Goal: Task Accomplishment & Management: Manage account settings

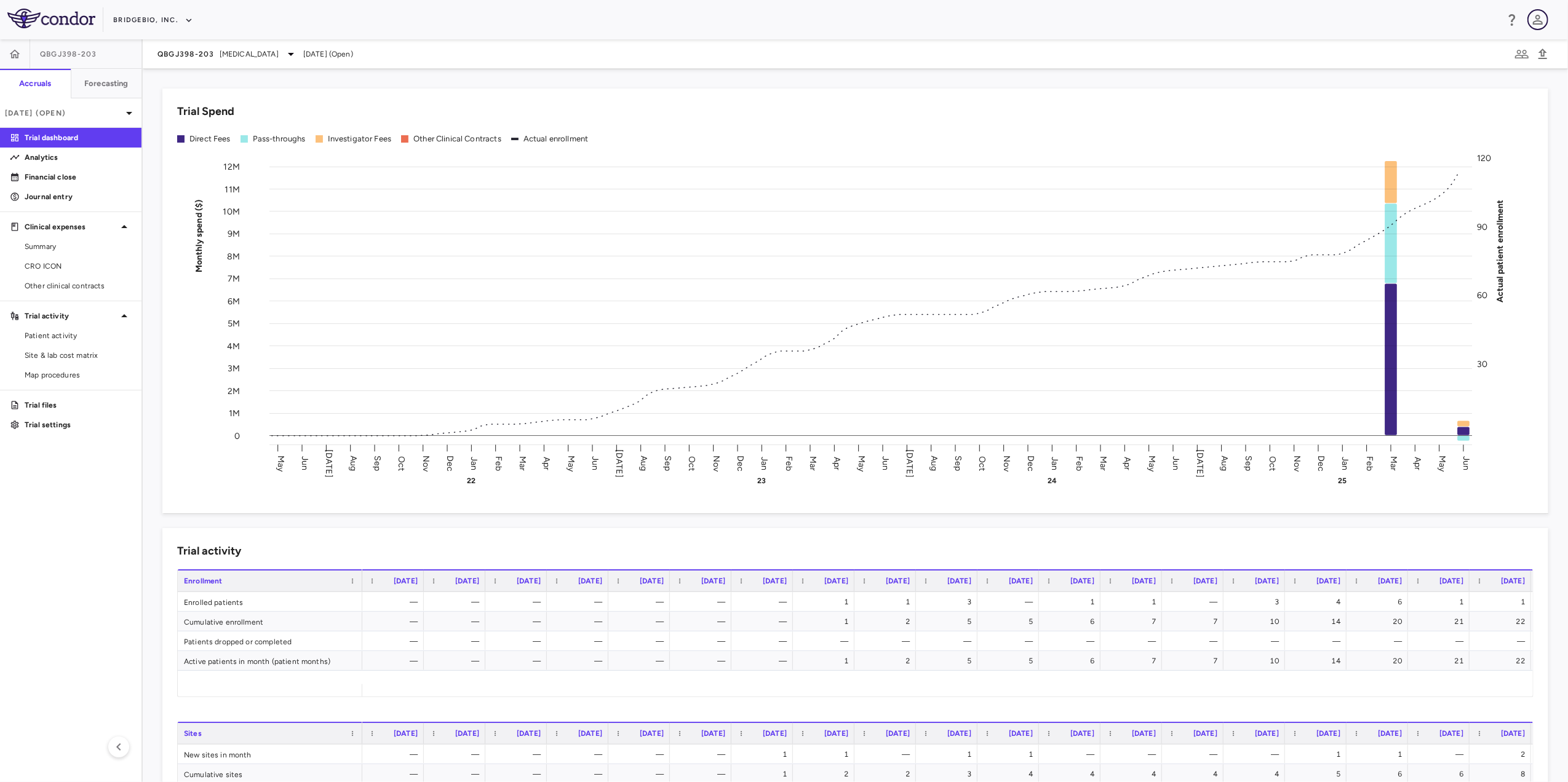
click at [1043, 18] on icon "button" at bounding box center [1538, 20] width 10 height 10
click at [1043, 110] on button "Partner Dashboard" at bounding box center [1450, 119] width 167 height 20
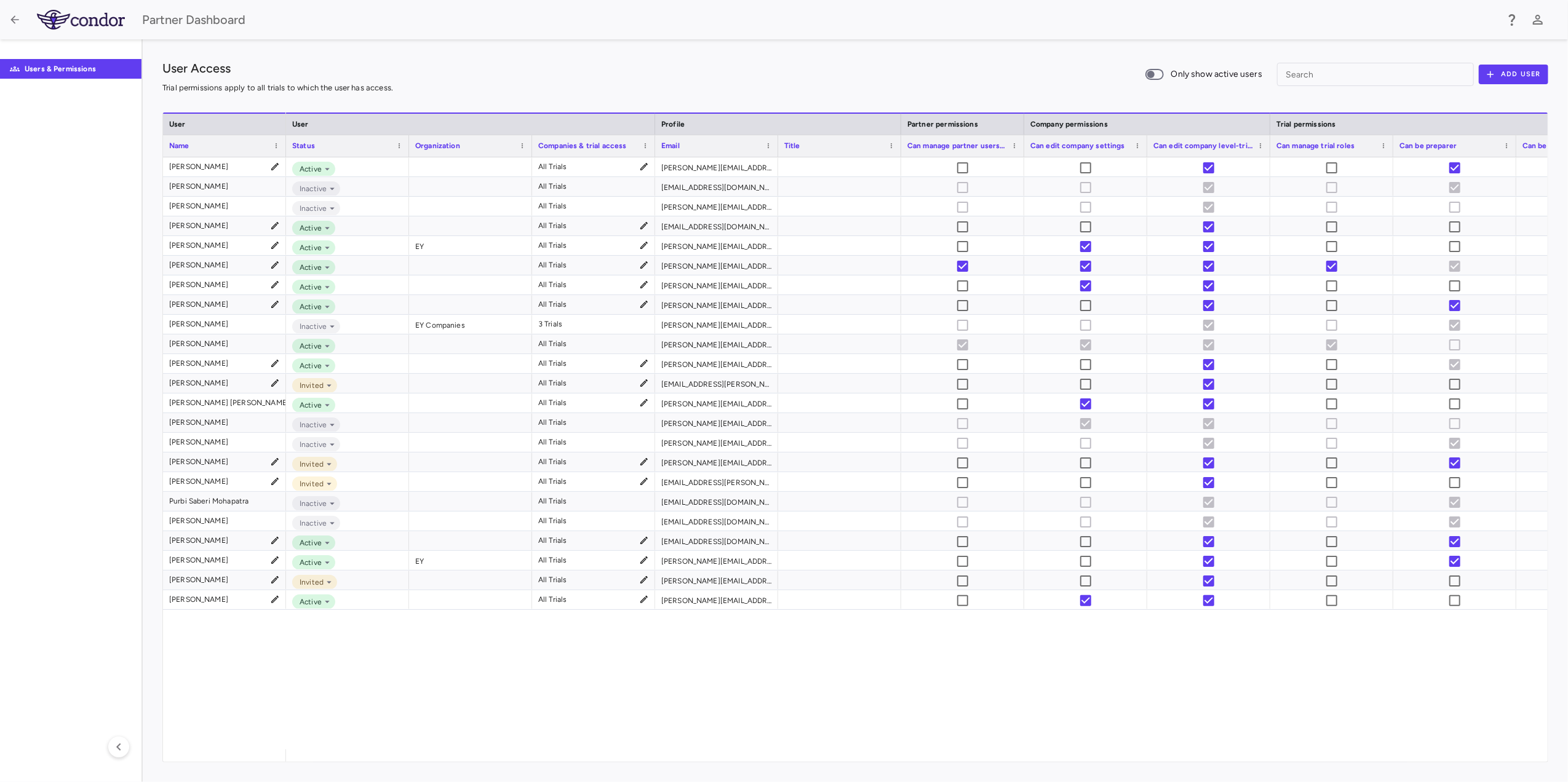
click at [1043, 38] on div "Partner Dashboard" at bounding box center [784, 19] width 1568 height 39
click at [1043, 18] on icon "button" at bounding box center [1538, 20] width 10 height 10
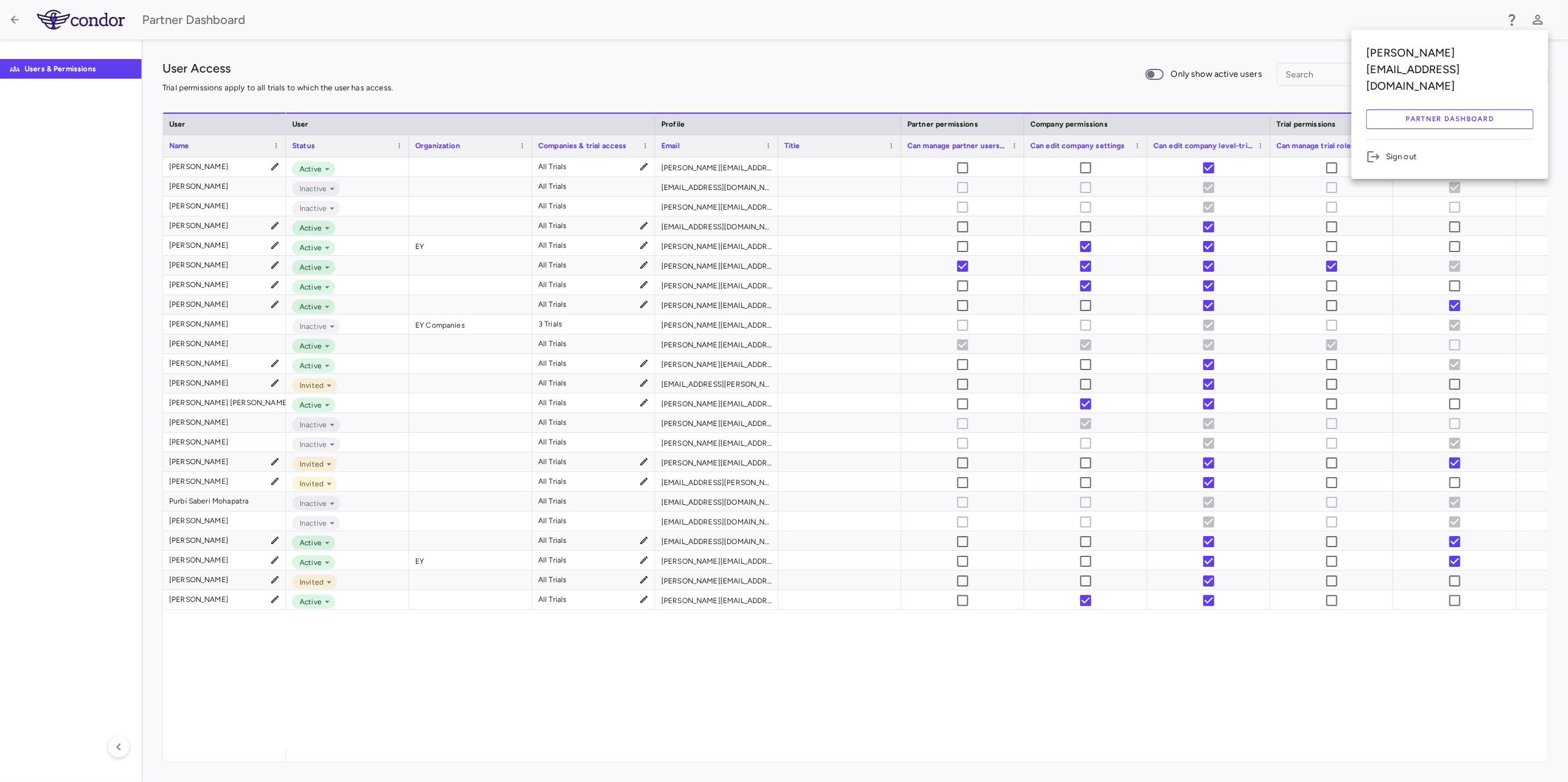
click at [14, 23] on div at bounding box center [784, 391] width 1568 height 782
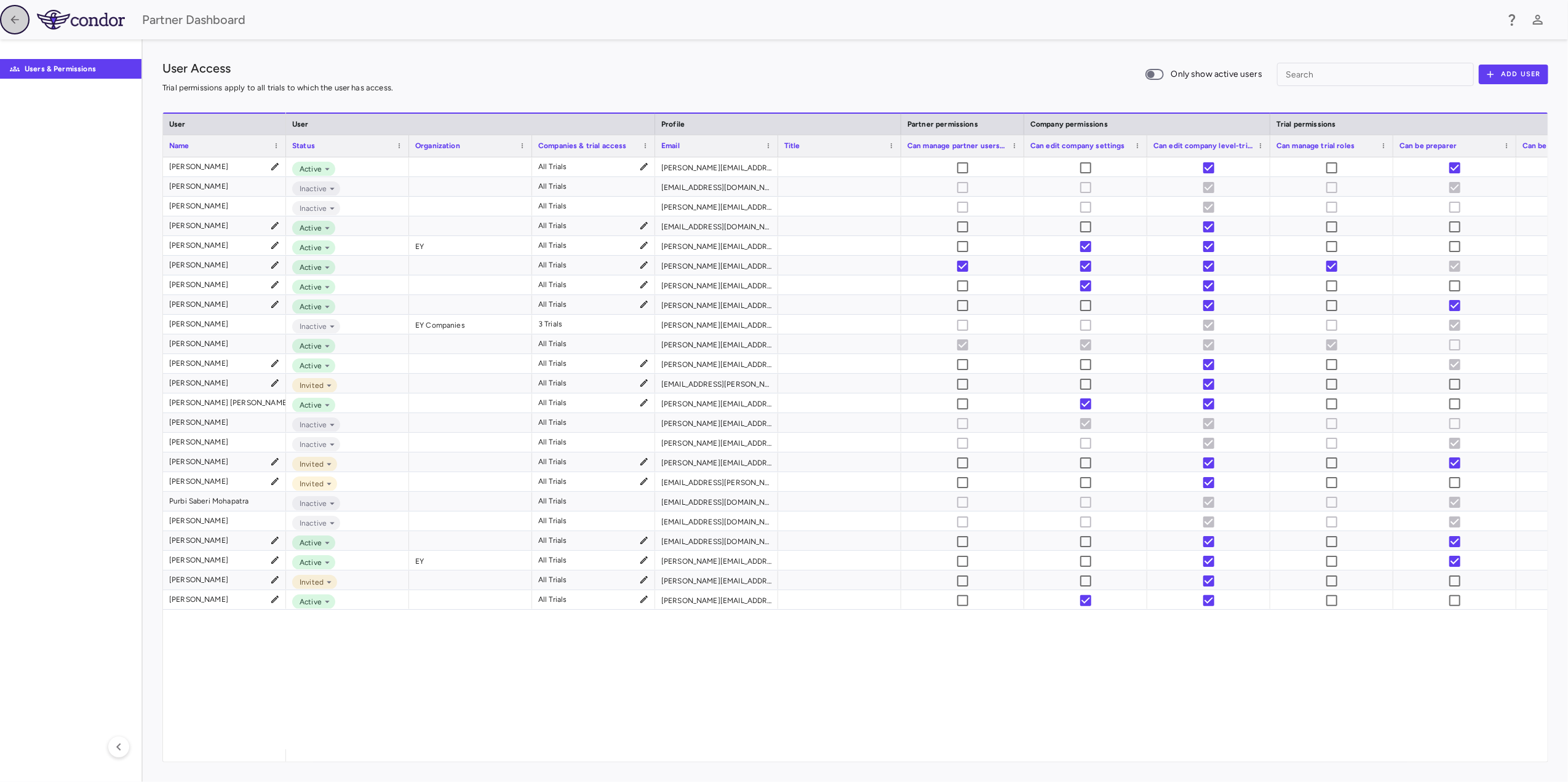
click at [14, 23] on icon "button" at bounding box center [15, 20] width 12 height 12
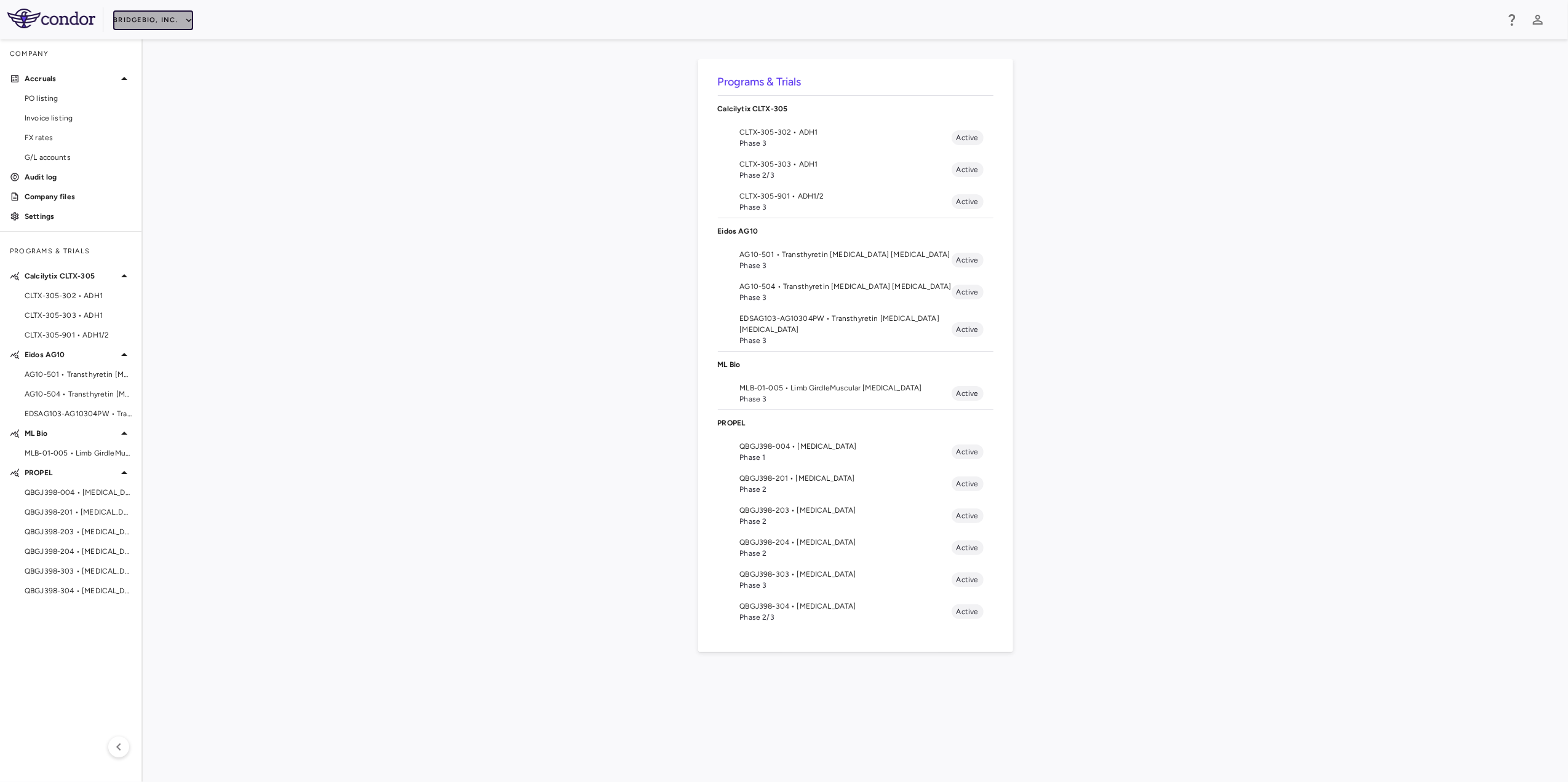
click at [164, 18] on button "BridgeBio, Inc." at bounding box center [153, 20] width 80 height 20
click at [159, 45] on li "Acelyrin" at bounding box center [165, 43] width 103 height 18
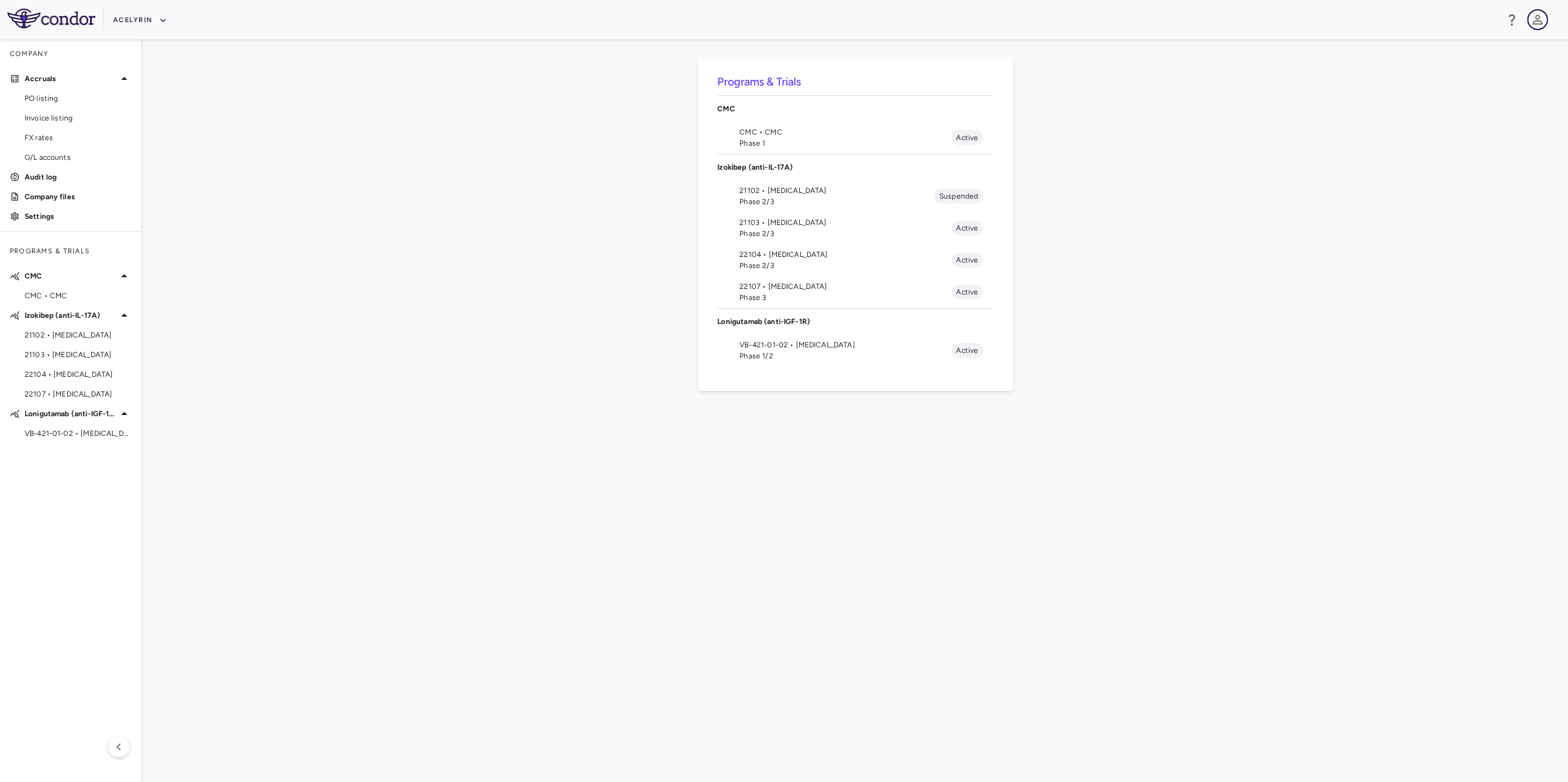
click at [1043, 15] on icon "button" at bounding box center [1539, 20] width 15 height 15
click at [1043, 110] on button "Partner Dashboard" at bounding box center [1450, 119] width 167 height 20
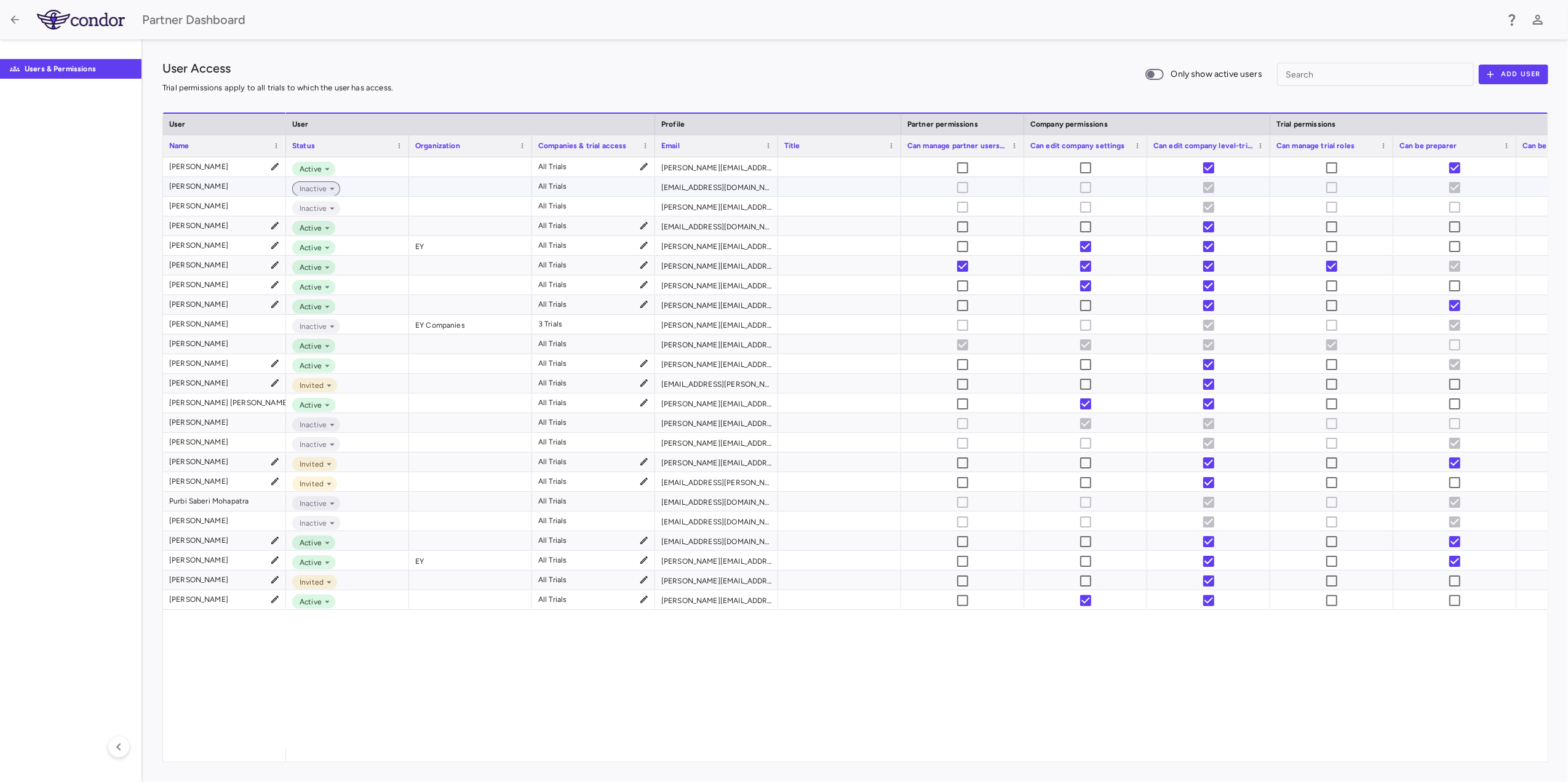
click at [331, 190] on icon at bounding box center [332, 189] width 11 height 11
click at [433, 553] on div at bounding box center [784, 391] width 1568 height 782
click at [436, 553] on div "Active All Trials [PERSON_NAME][EMAIL_ADDRESS][PERSON_NAME][DOMAIN_NAME] Inacti…" at bounding box center [917, 453] width 1262 height 592
click at [14, 17] on icon "button" at bounding box center [14, 19] width 8 height 8
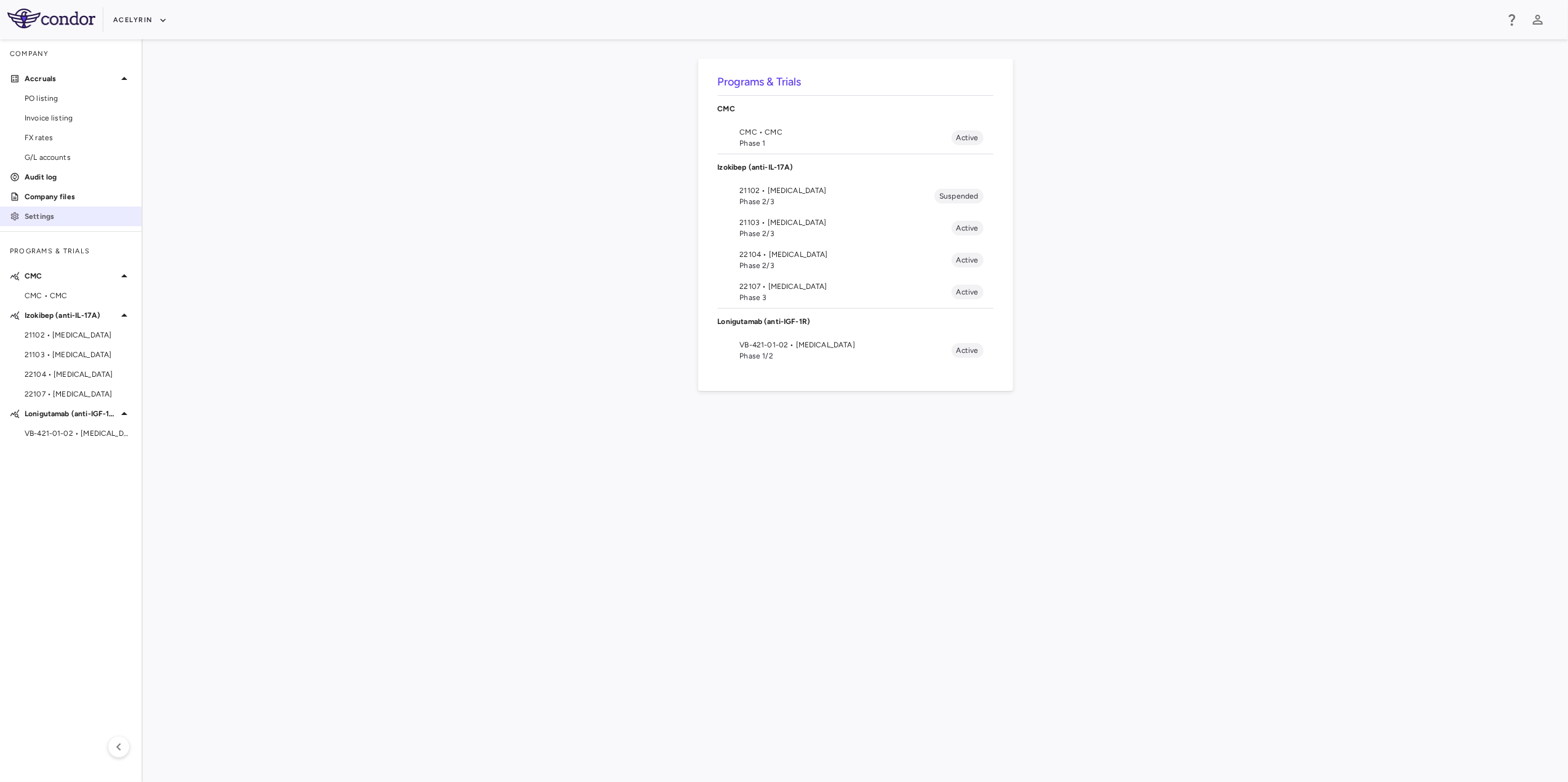
click at [45, 213] on p "Settings" at bounding box center [78, 216] width 107 height 11
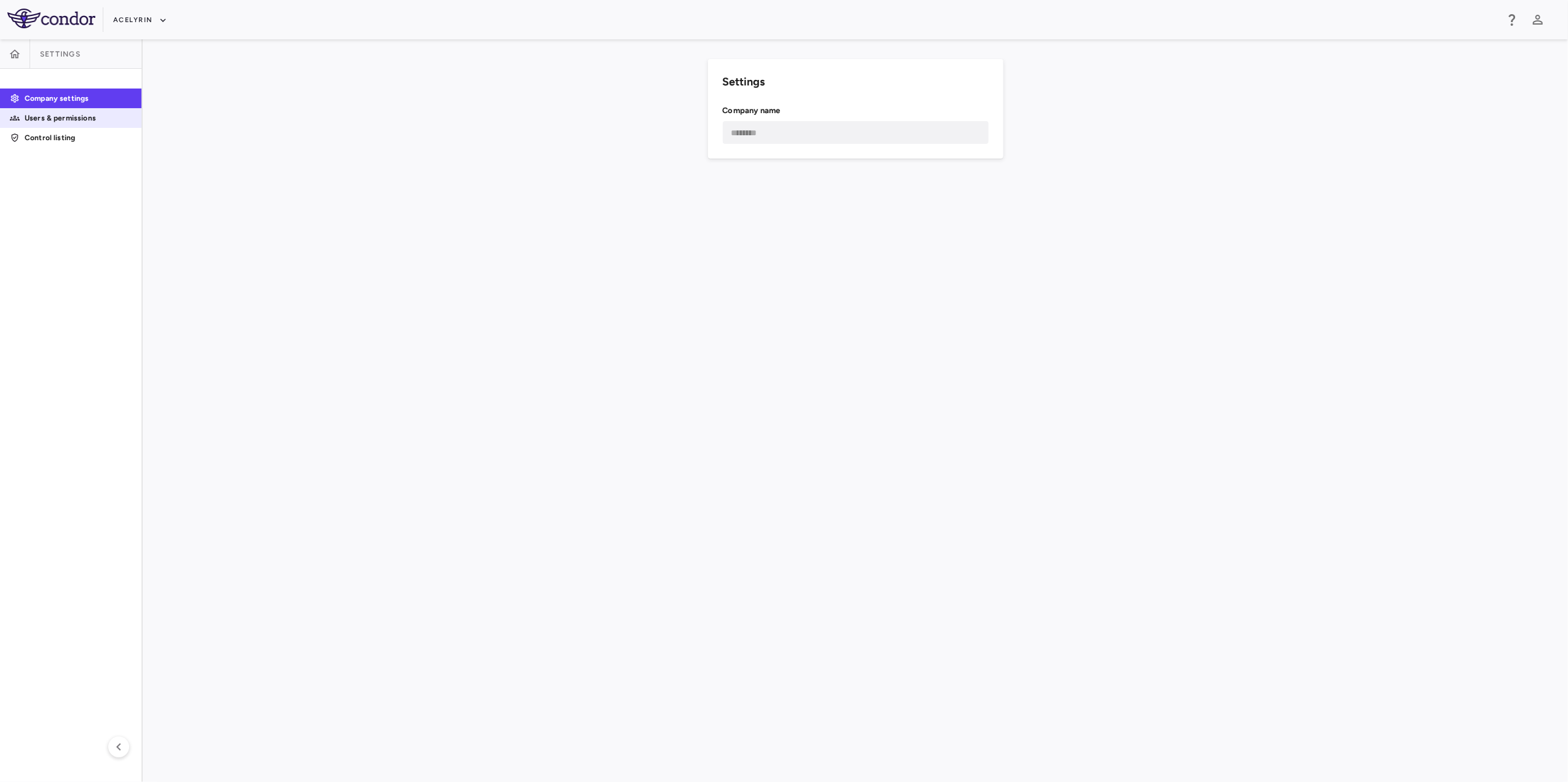
click at [79, 121] on p "Users & permissions" at bounding box center [78, 118] width 107 height 11
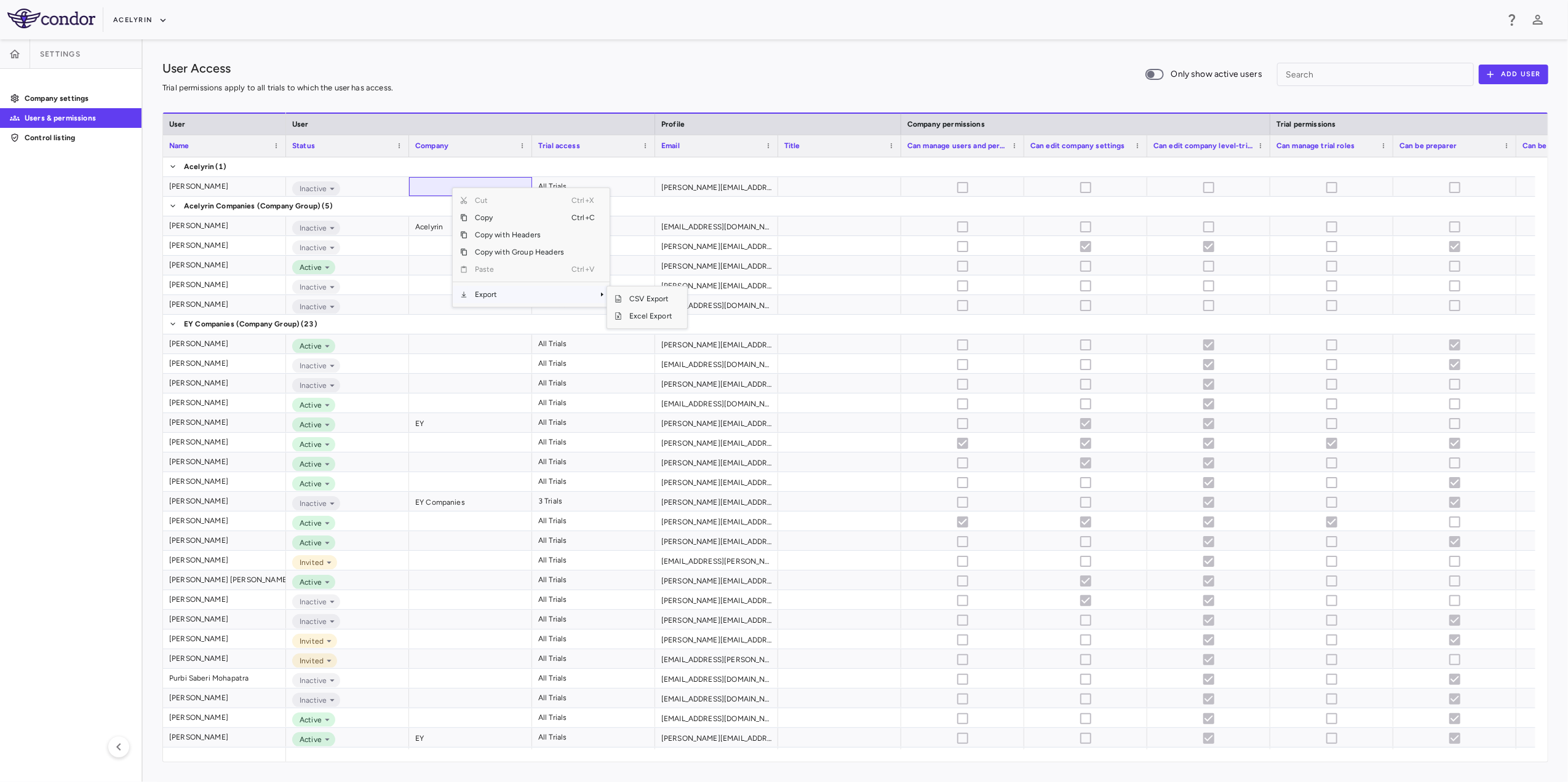
click at [540, 291] on span "Export" at bounding box center [520, 294] width 104 height 17
click at [666, 320] on span "Excel Export" at bounding box center [651, 316] width 58 height 17
drag, startPoint x: 1068, startPoint y: 77, endPoint x: 1165, endPoint y: 60, distance: 98.5
click at [1043, 77] on div "User Access Trial permissions apply to all trials to which the user has access.…" at bounding box center [856, 74] width 1386 height 31
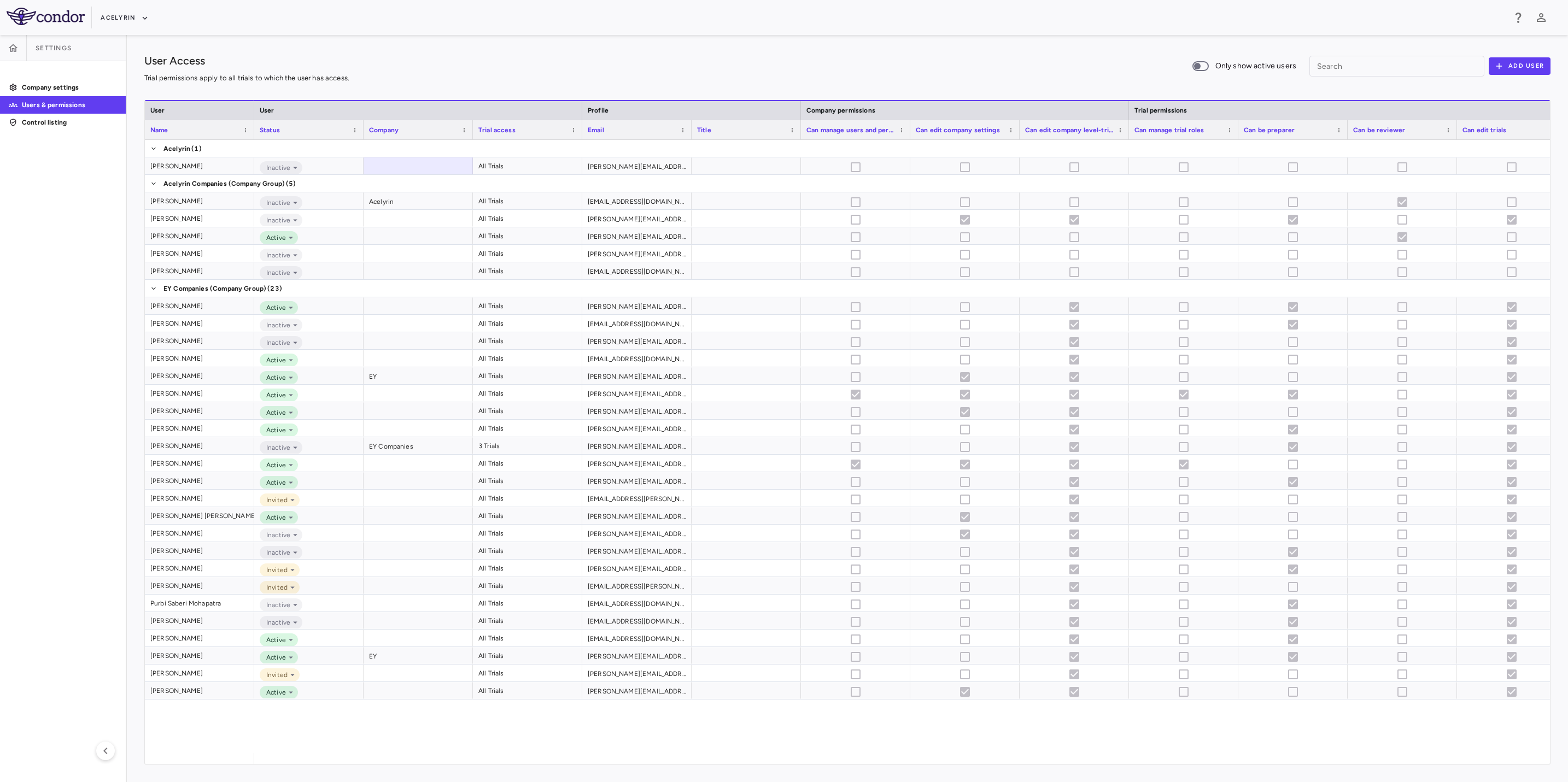
drag, startPoint x: 1035, startPoint y: 54, endPoint x: 763, endPoint y: 58, distance: 272.0
click at [763, 58] on div "User Access Trial permissions apply to all trials to which the user has access.…" at bounding box center [847, 66] width 1406 height 27
drag, startPoint x: 158, startPoint y: 10, endPoint x: 150, endPoint y: 15, distance: 9.4
click at [158, 10] on div "Acelyrin" at bounding box center [802, 18] width 1404 height 18
click at [140, 18] on icon "button" at bounding box center [145, 18] width 10 height 10
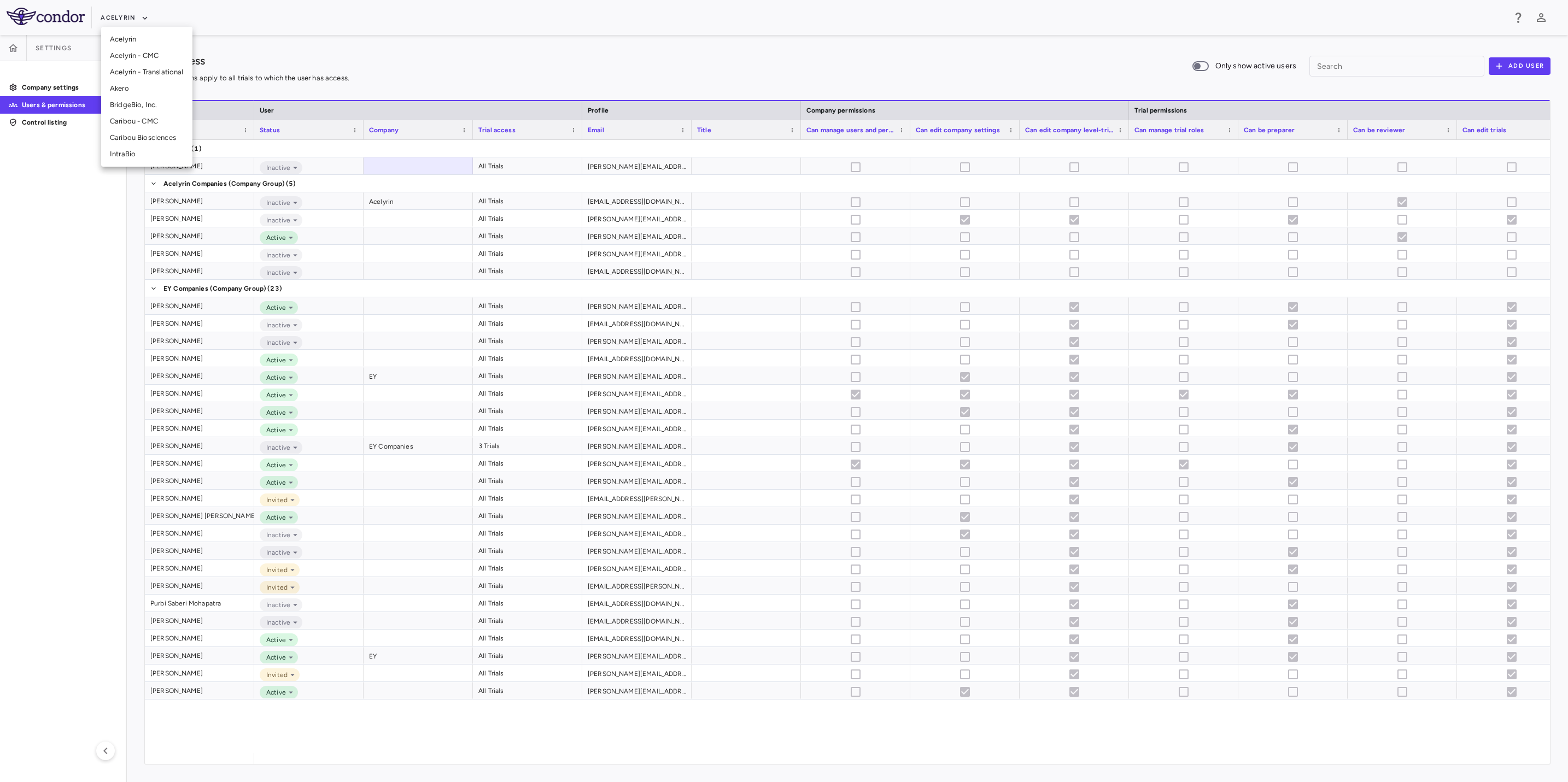
click at [147, 56] on li "Acelyrin - CMC" at bounding box center [147, 55] width 91 height 16
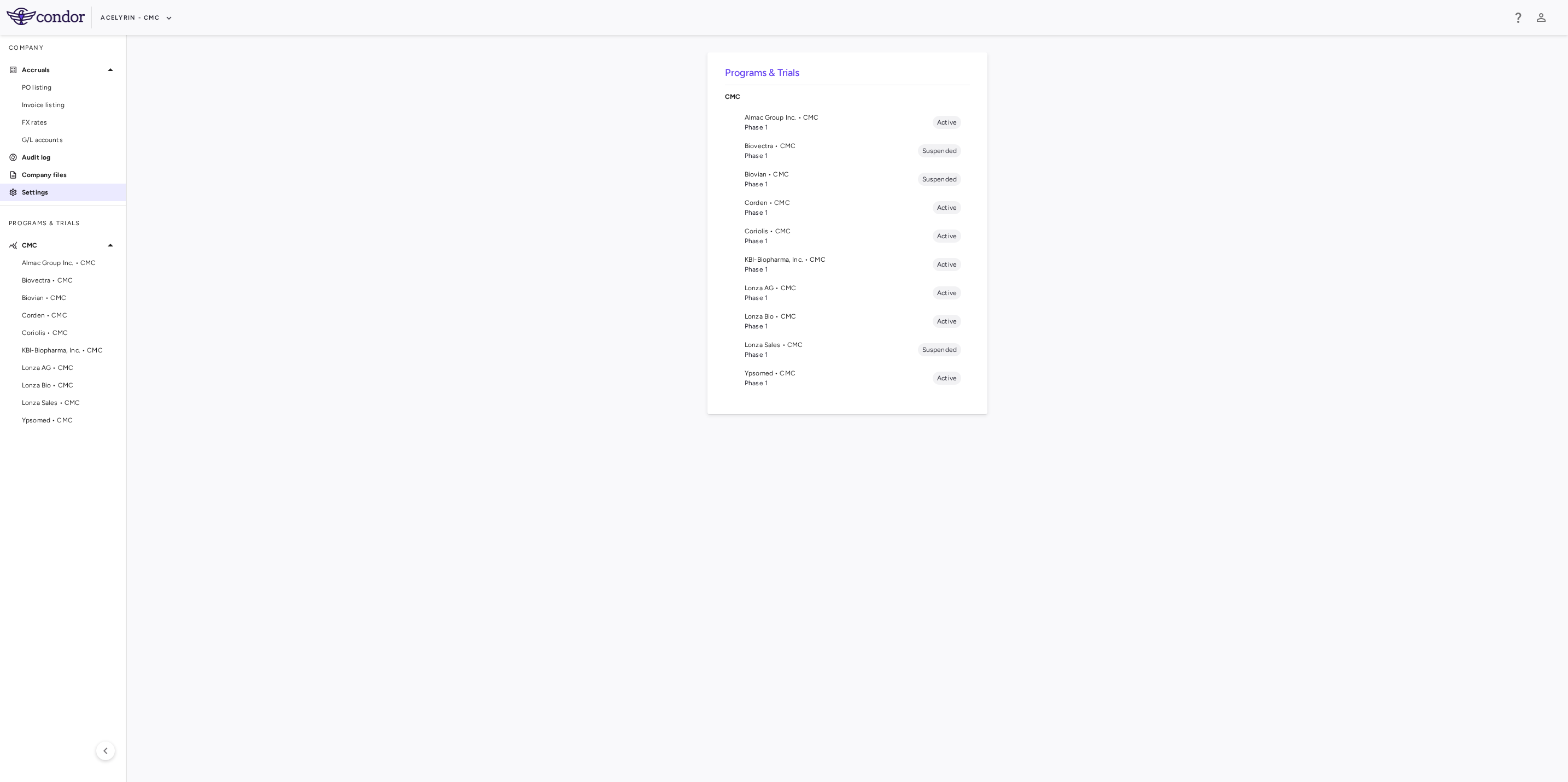
click at [51, 189] on p "Settings" at bounding box center [69, 192] width 95 height 10
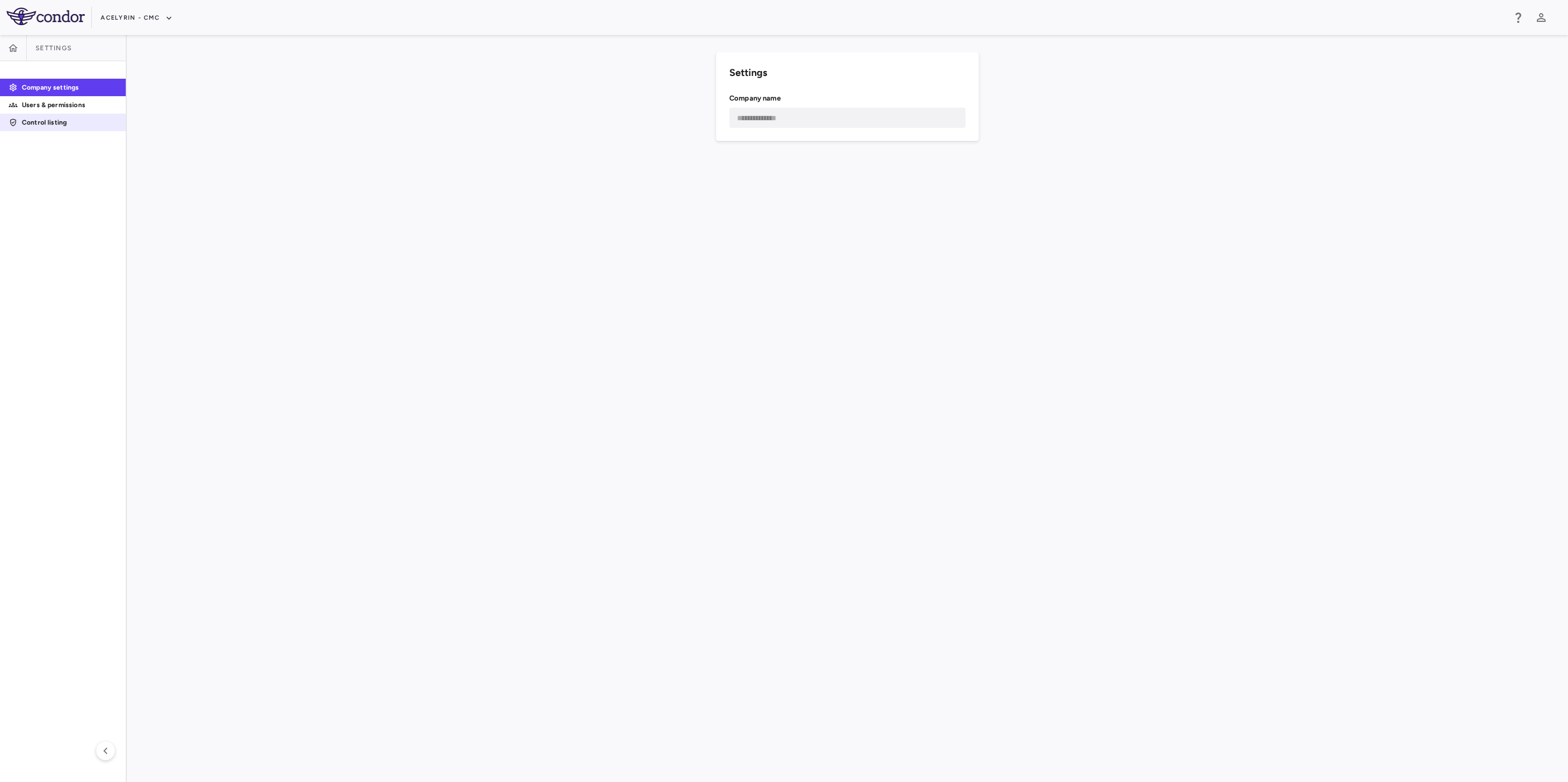
click at [60, 120] on p "Control listing" at bounding box center [69, 122] width 95 height 10
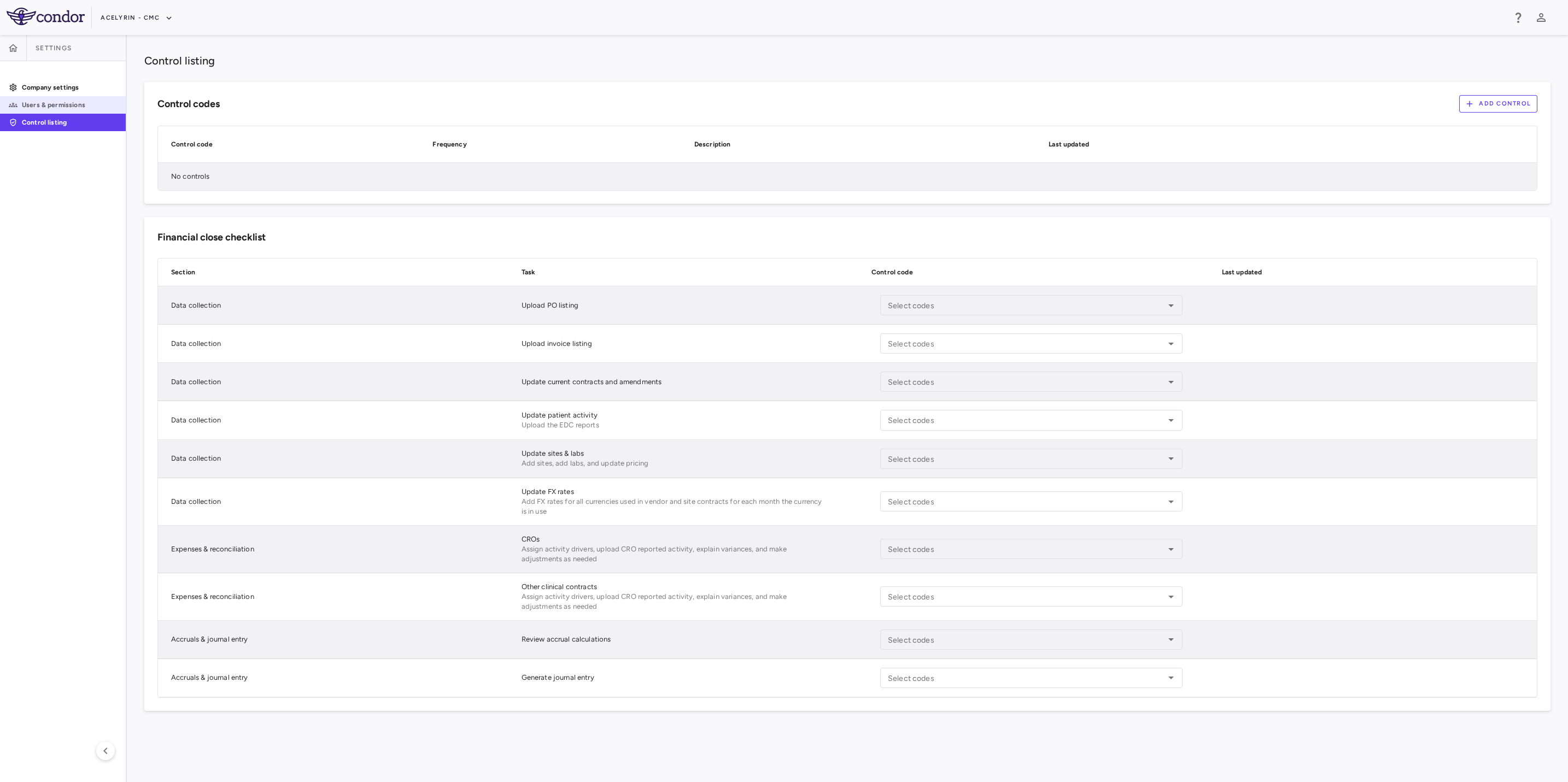
click at [72, 97] on link "Users & permissions" at bounding box center [63, 105] width 126 height 16
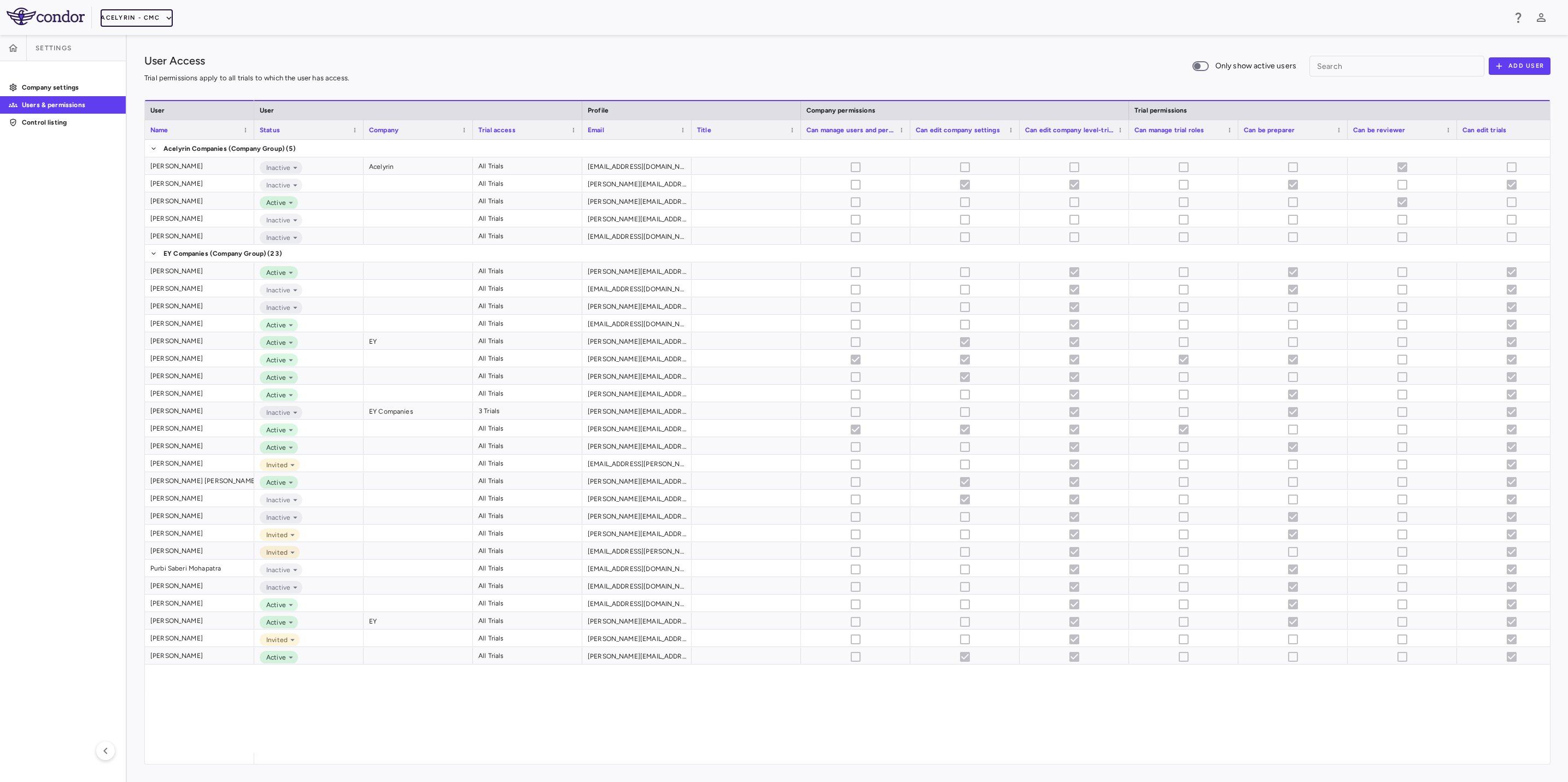
click at [164, 15] on icon "button" at bounding box center [169, 18] width 10 height 10
click at [153, 67] on li "Acelyrin - Translational" at bounding box center [147, 72] width 91 height 16
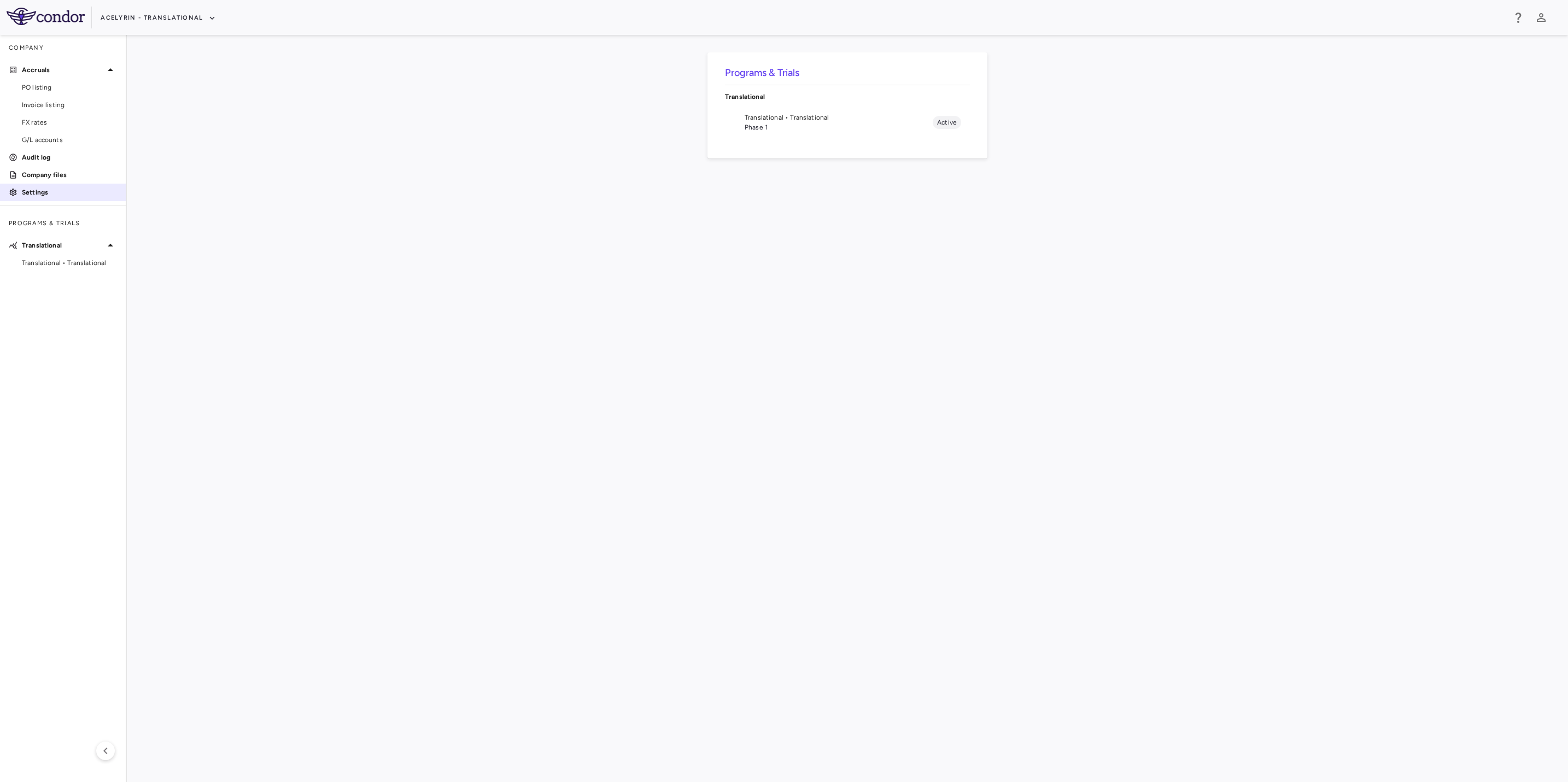
click at [46, 197] on link "Settings" at bounding box center [63, 192] width 126 height 16
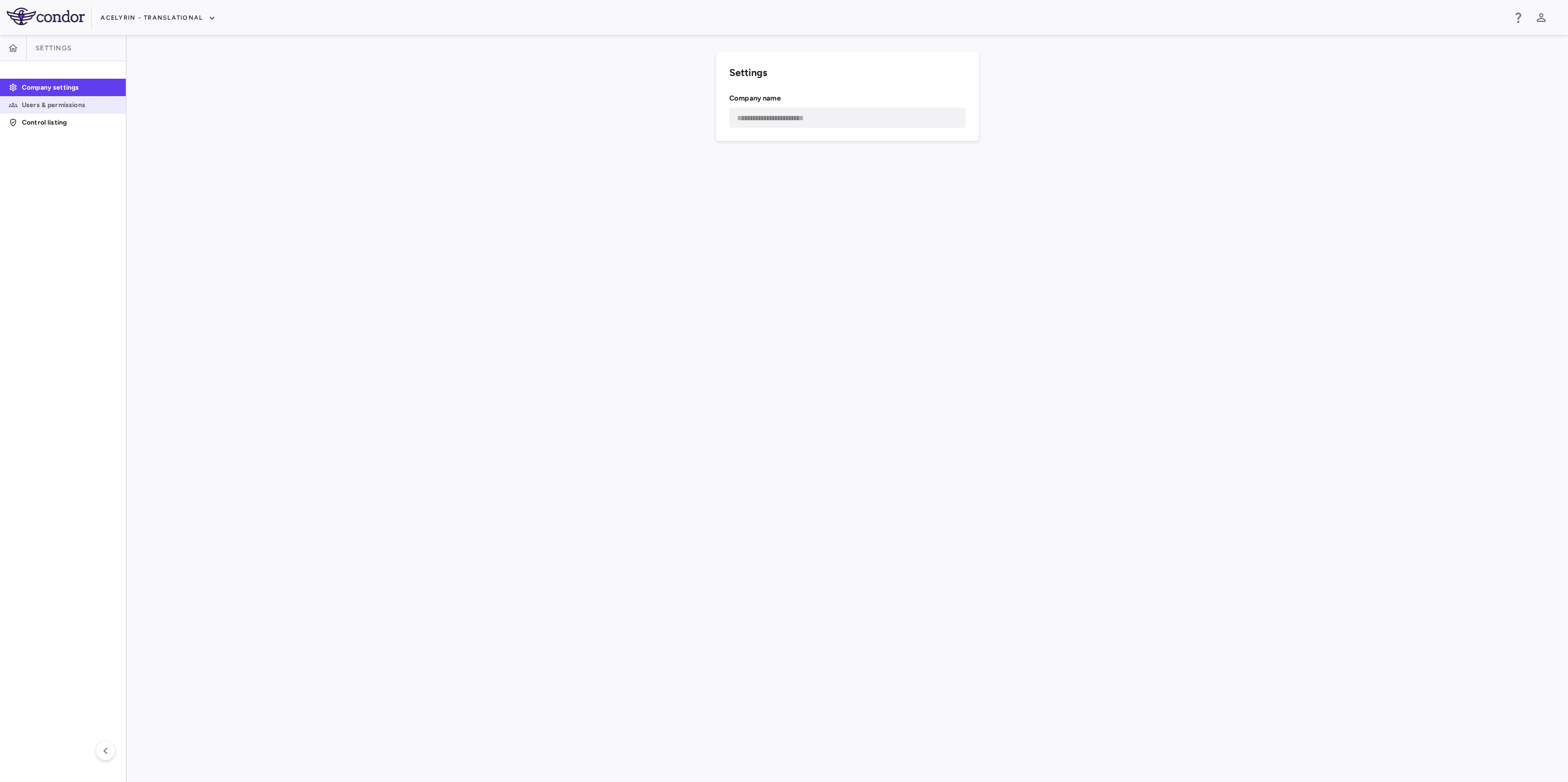
click at [68, 105] on p "Users & permissions" at bounding box center [69, 105] width 95 height 10
